Goal: Information Seeking & Learning: Learn about a topic

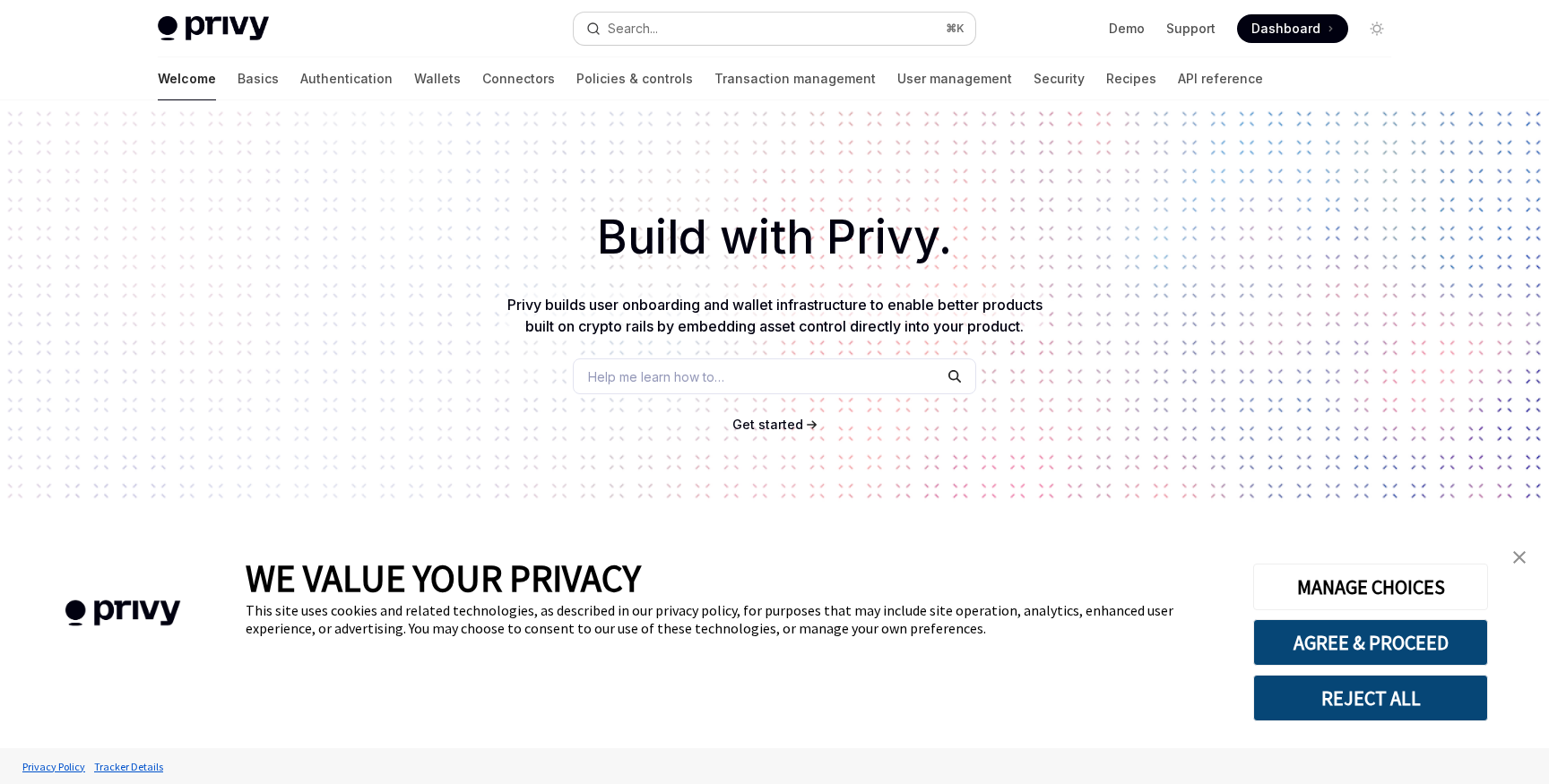
click at [829, 32] on button "Search... ⌘ K" at bounding box center [774, 28] width 401 height 32
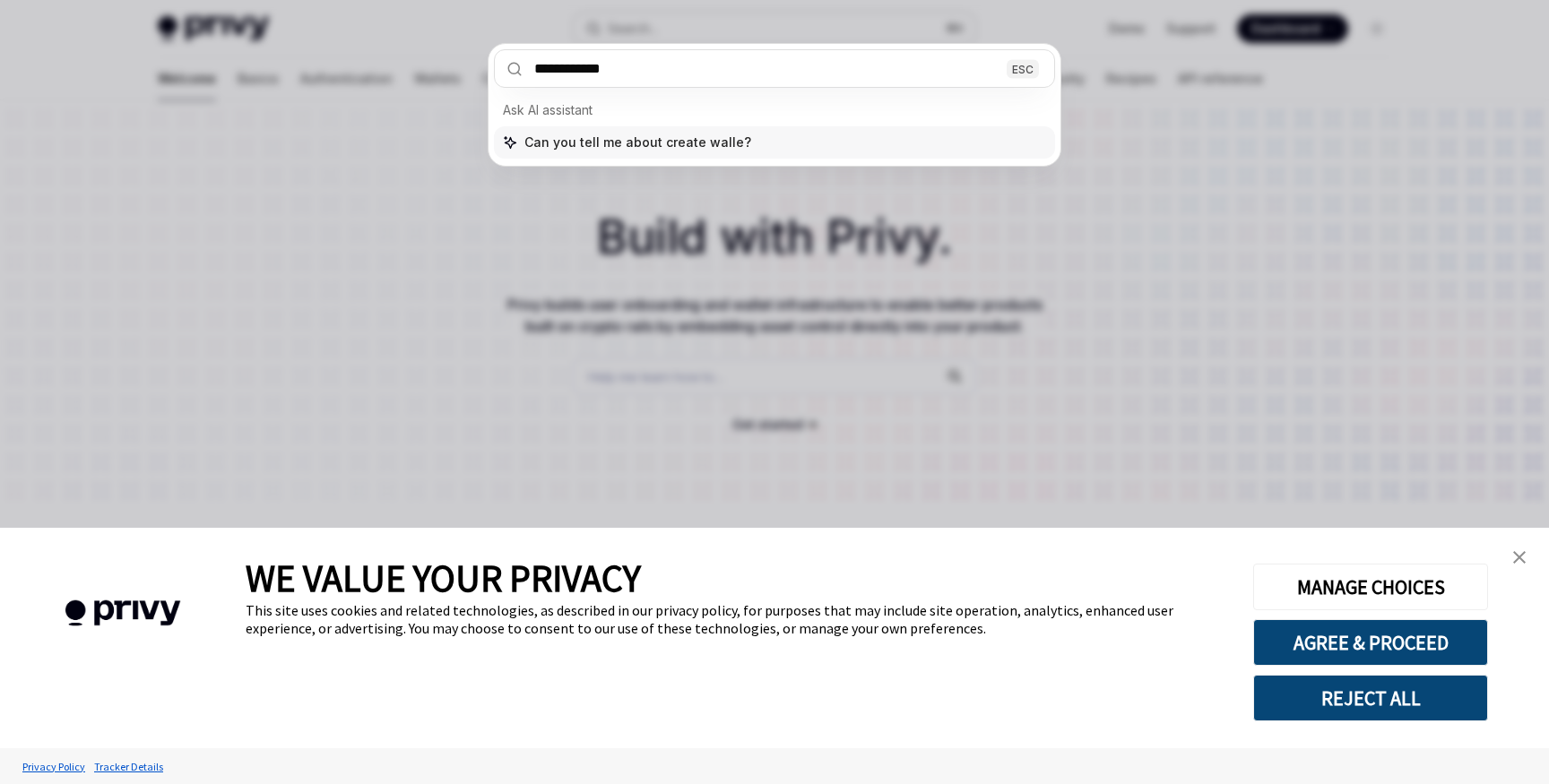
type input "**********"
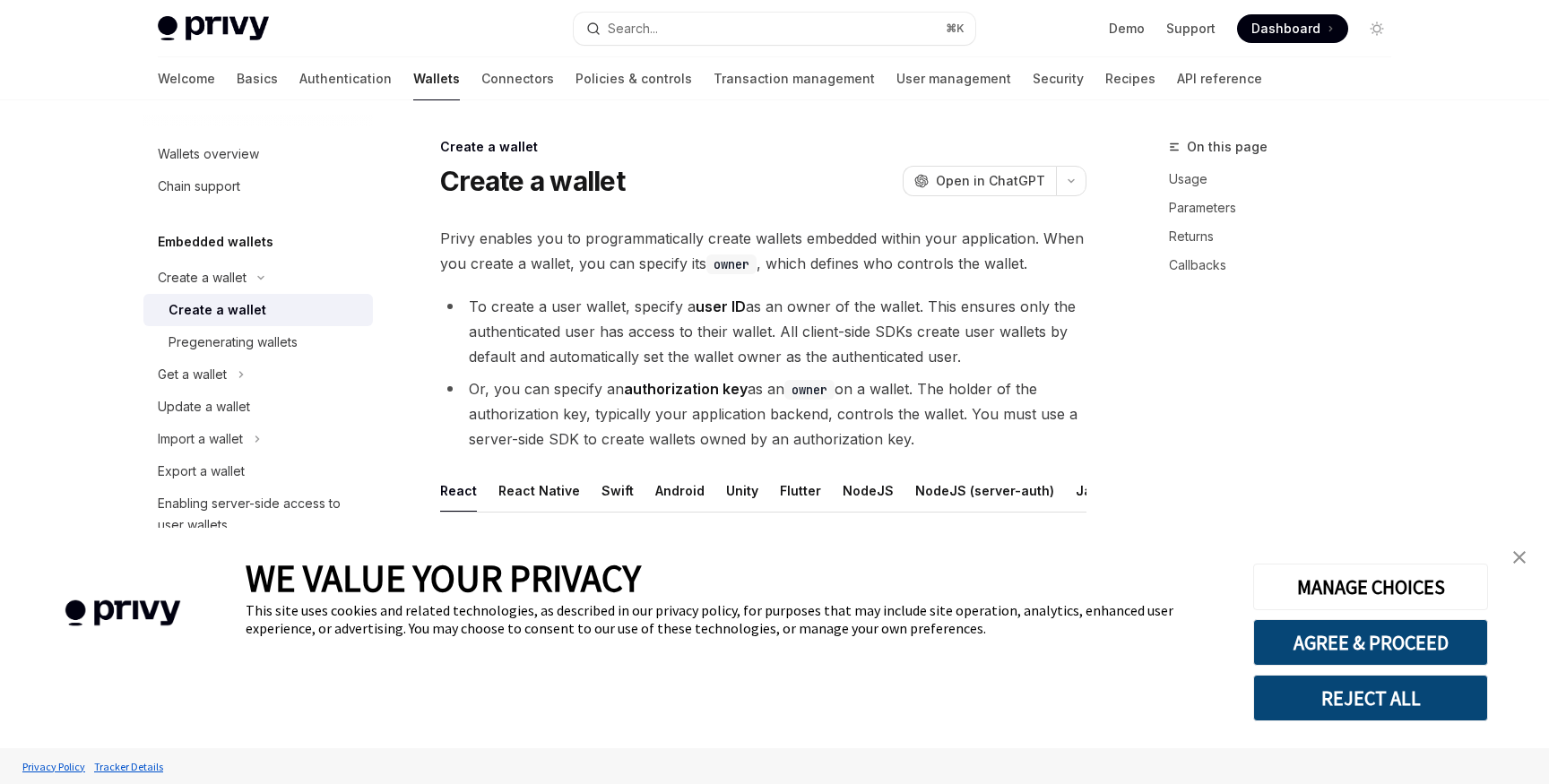
scroll to position [100, 0]
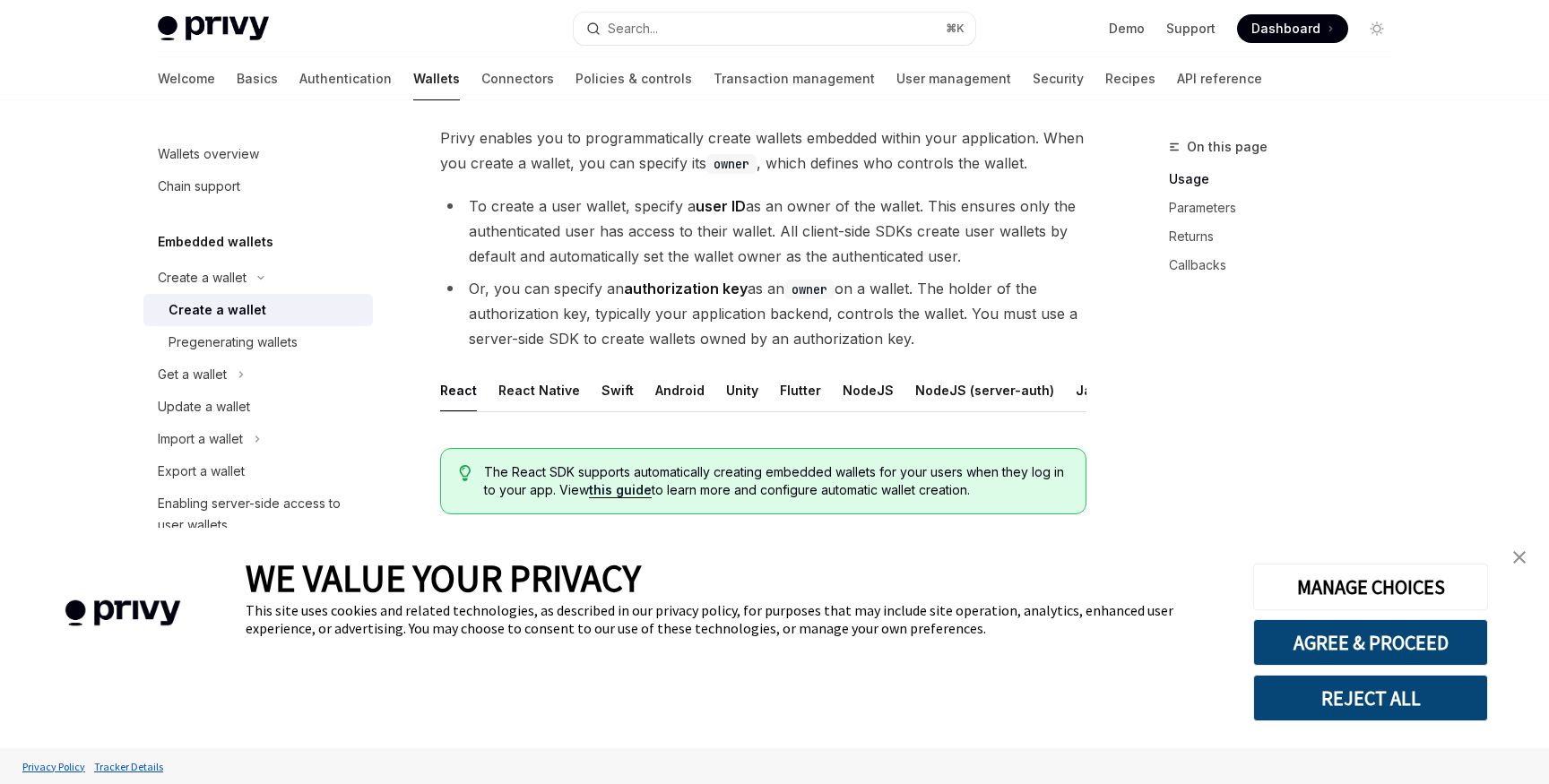
click at [612, 495] on link "this guide" at bounding box center [620, 490] width 63 height 16
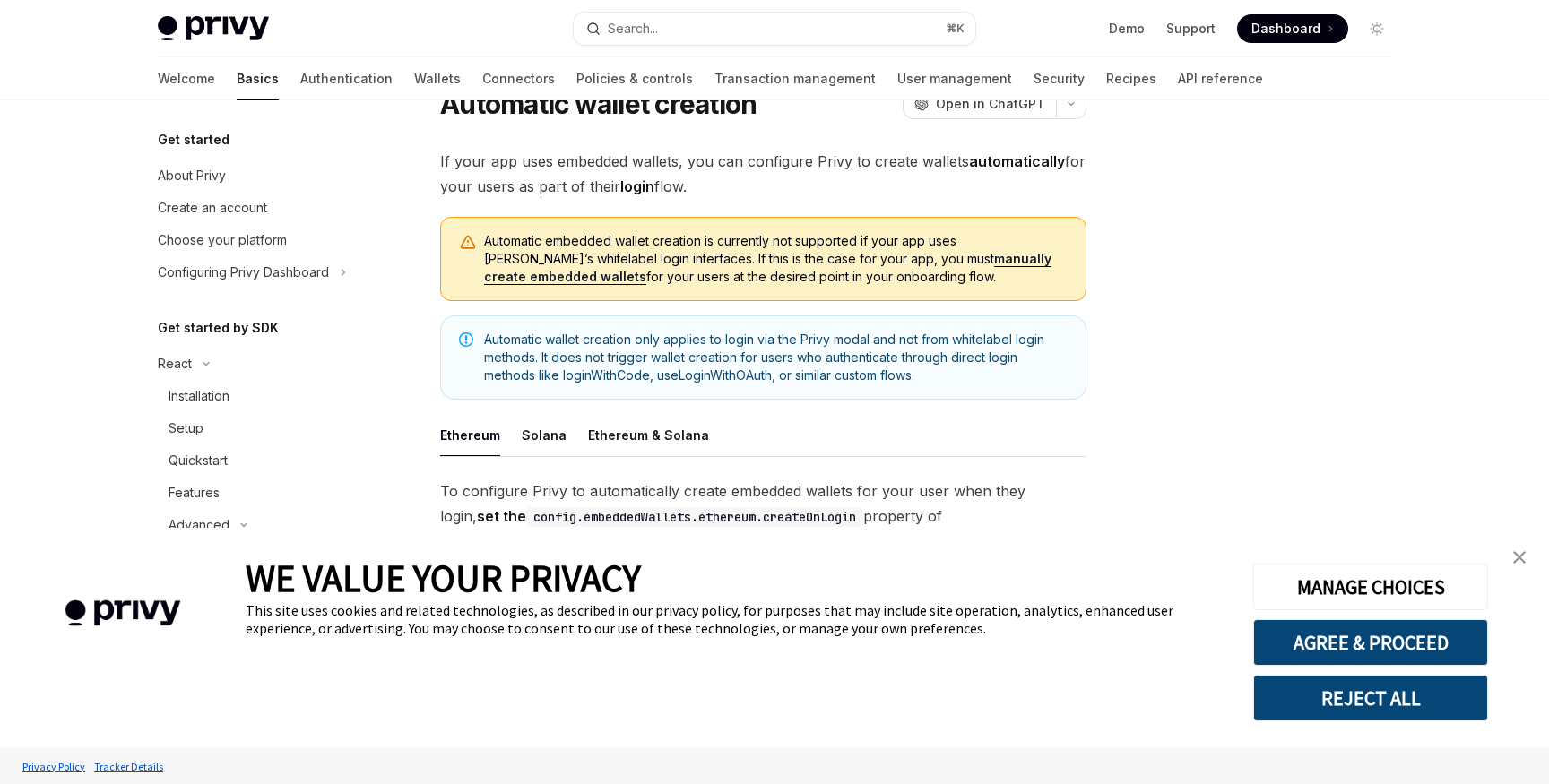
scroll to position [75, 0]
drag, startPoint x: 957, startPoint y: 342, endPoint x: 536, endPoint y: 363, distance: 421.5
click at [536, 363] on span "Automatic wallet creation only applies to login via the Privy modal and not fro…" at bounding box center [775, 360] width 584 height 54
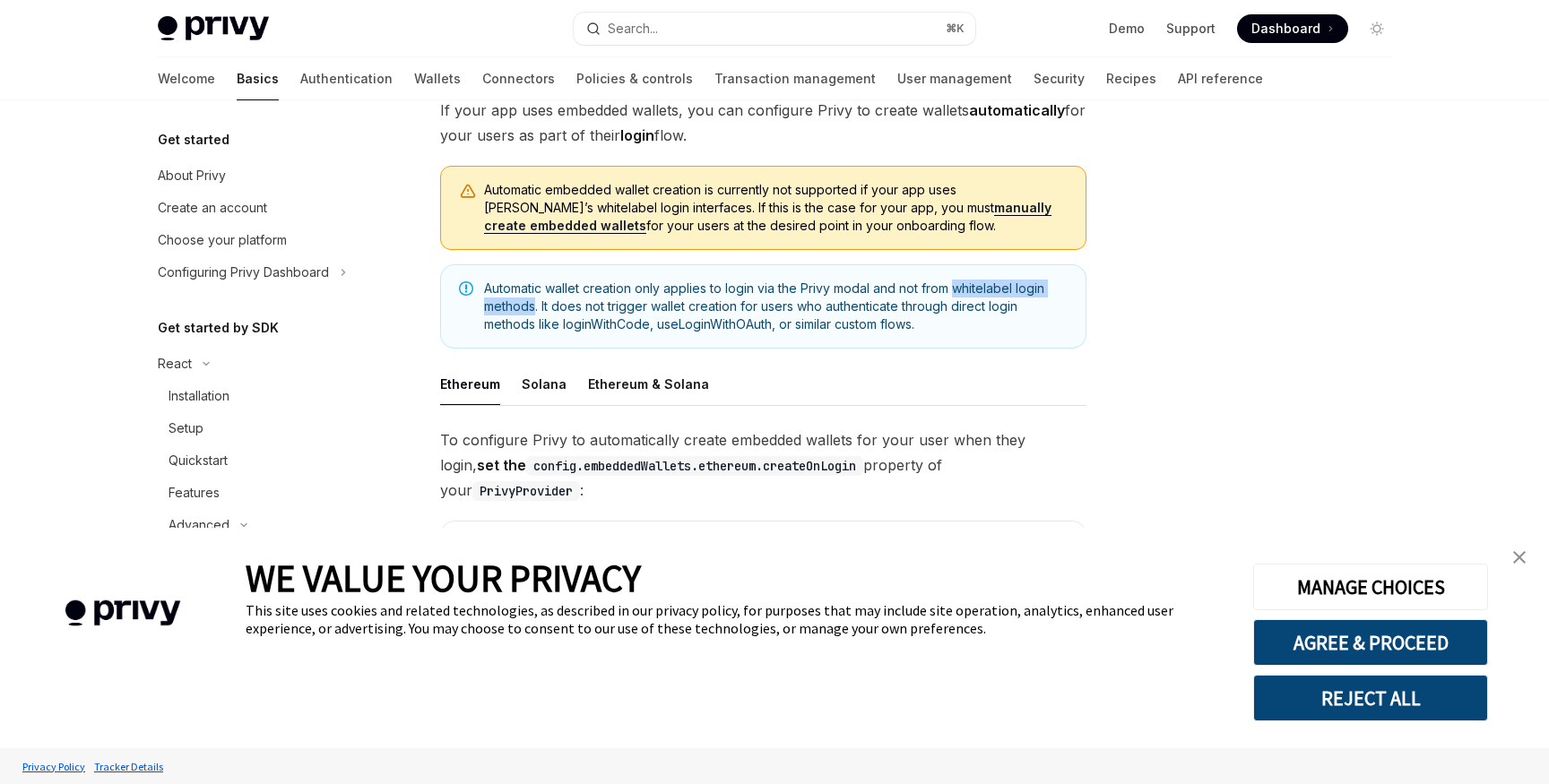
scroll to position [136, 0]
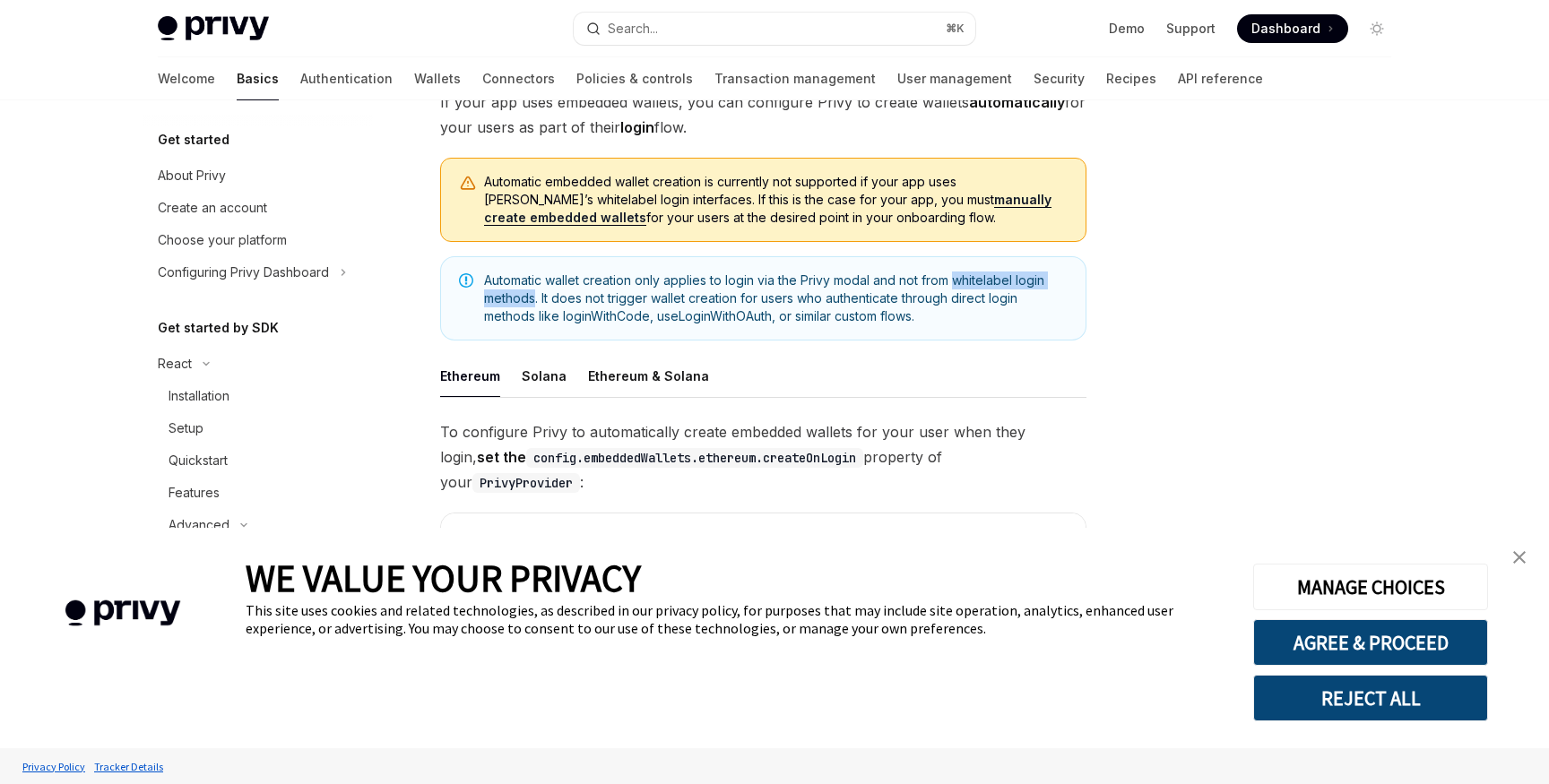
click at [1514, 554] on img "close banner" at bounding box center [1519, 557] width 13 height 13
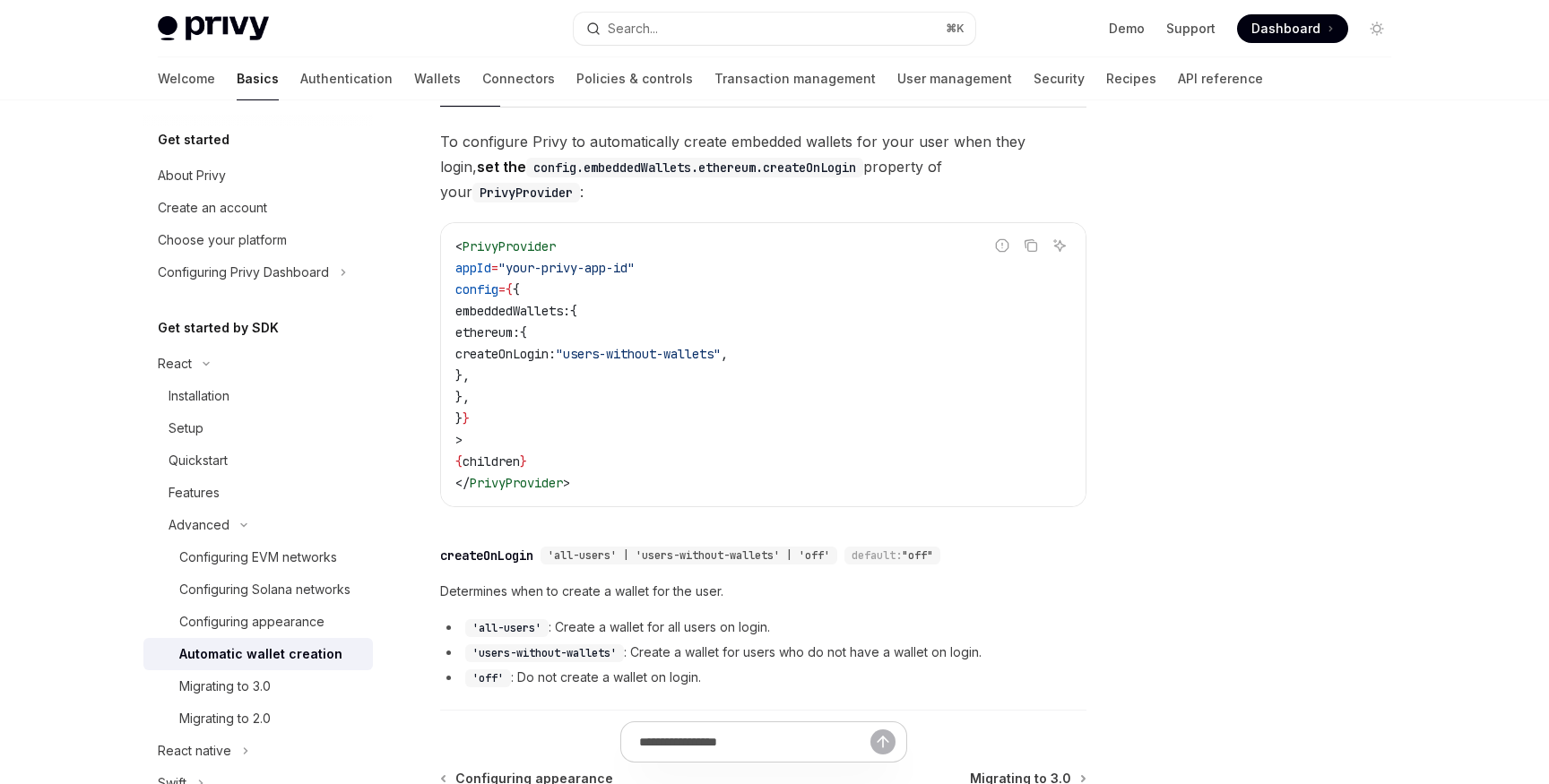
scroll to position [627, 0]
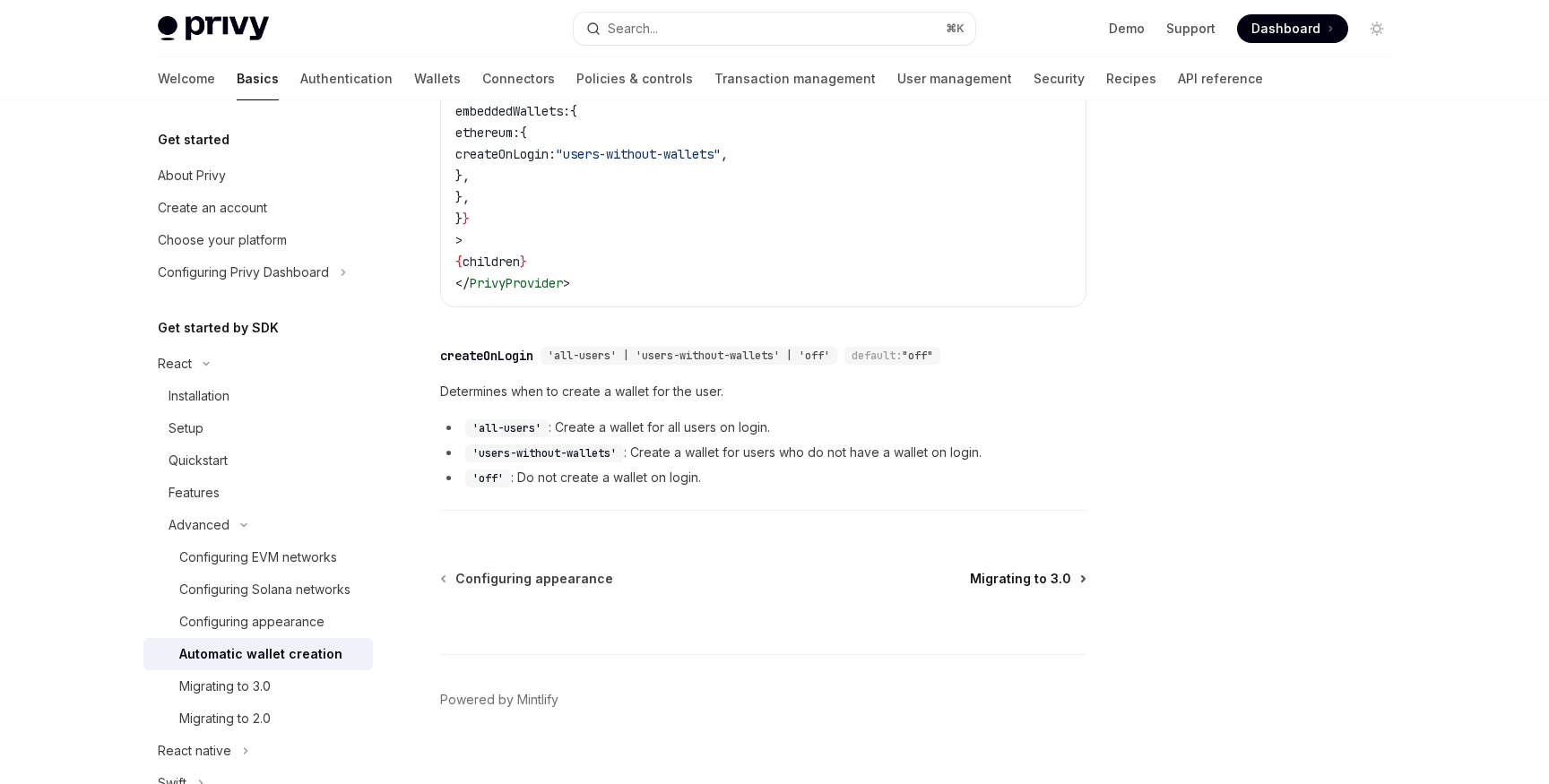
click at [1013, 570] on span "Migrating to 3.0" at bounding box center [1020, 579] width 101 height 18
type textarea "*"
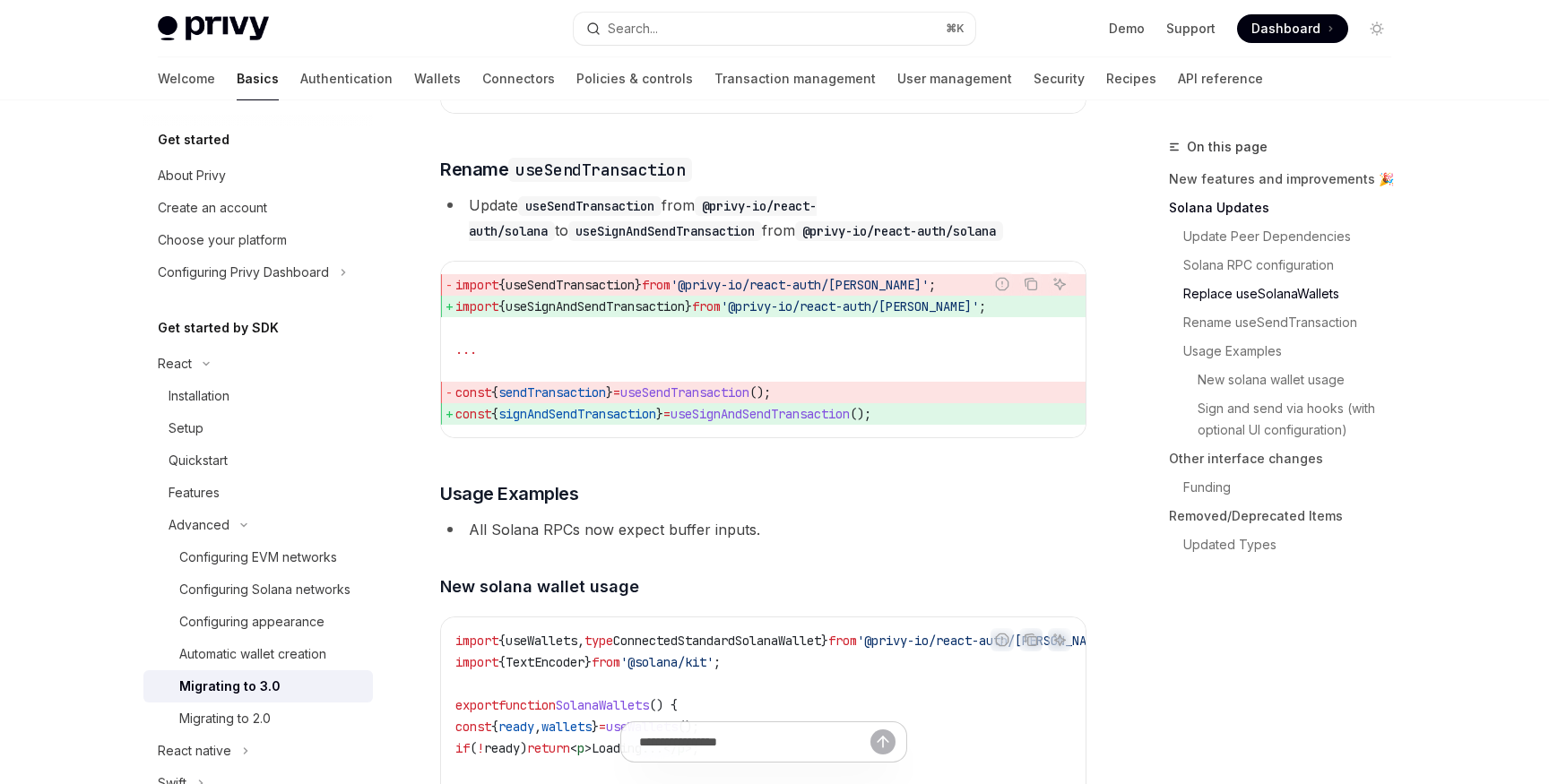
scroll to position [2669, 0]
click at [1291, 351] on link "Usage Examples" at bounding box center [1287, 351] width 236 height 29
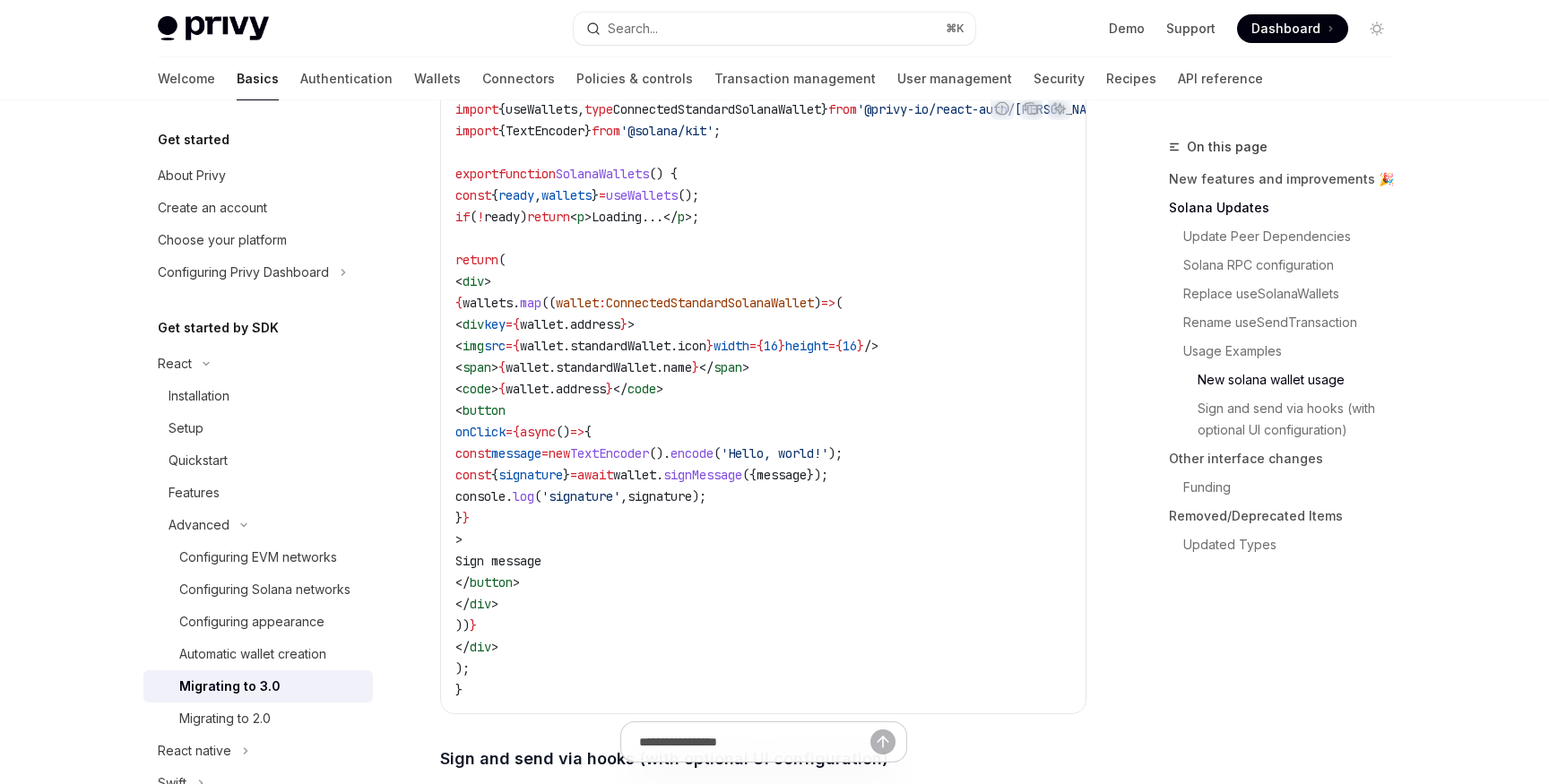
scroll to position [3217, 0]
